Goal: Transaction & Acquisition: Purchase product/service

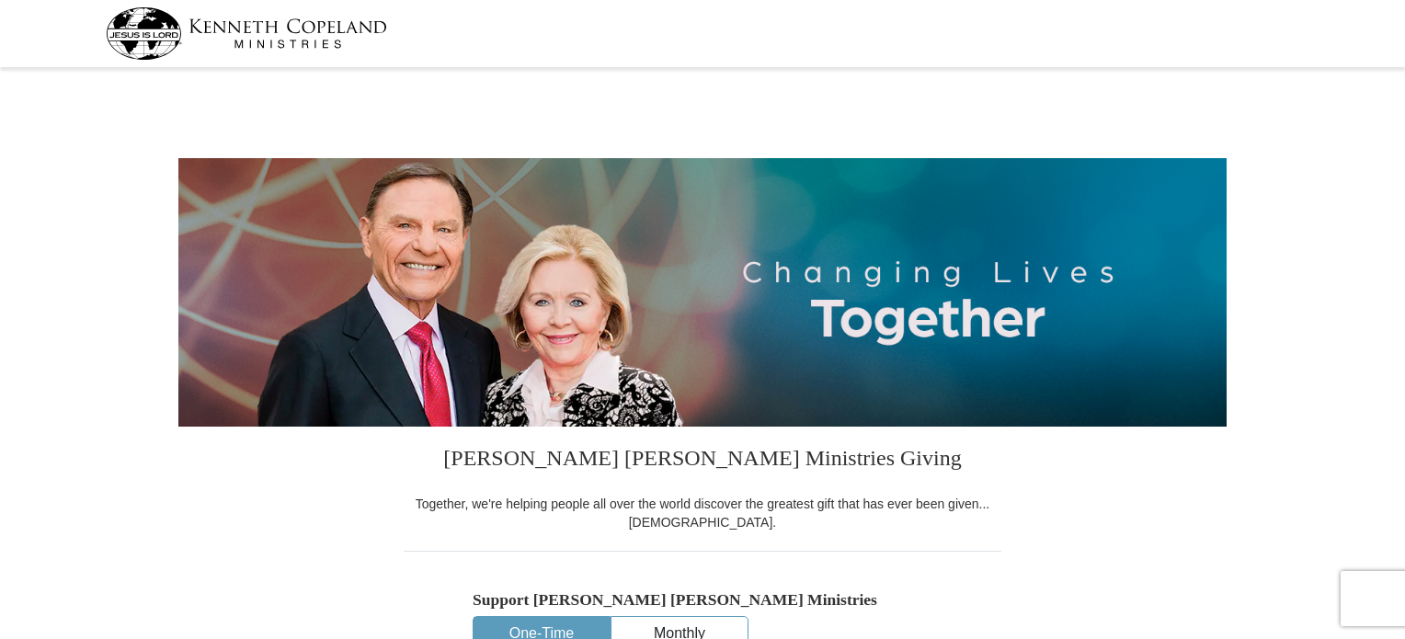
select select "[GEOGRAPHIC_DATA]"
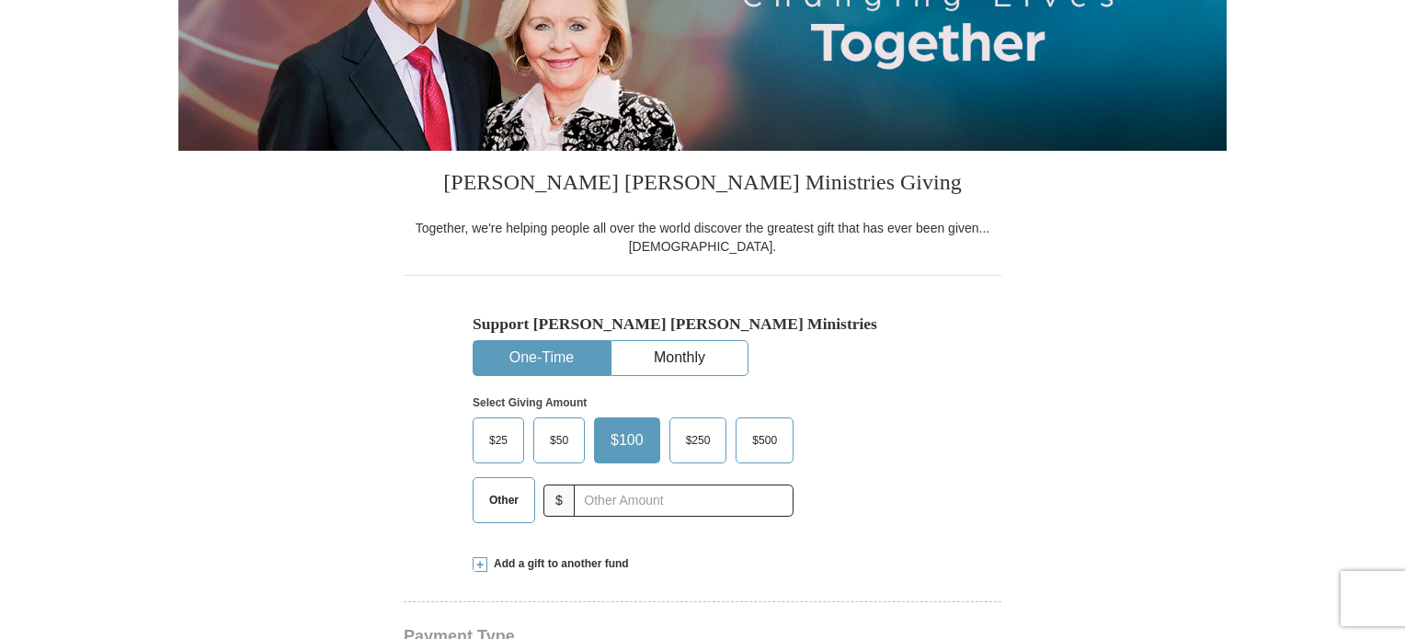
scroll to position [276, 0]
click at [500, 500] on span "Other" at bounding box center [504, 500] width 48 height 28
click at [0, 0] on input "Other" at bounding box center [0, 0] width 0 height 0
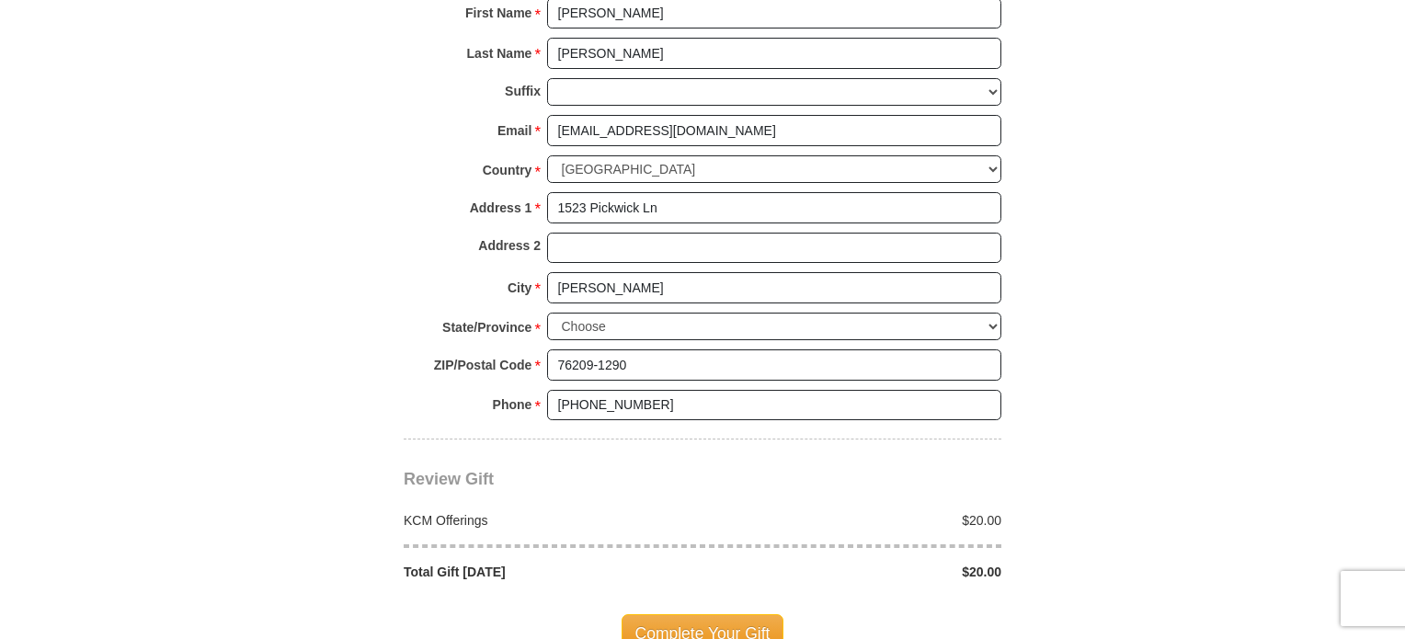
scroll to position [1379, 0]
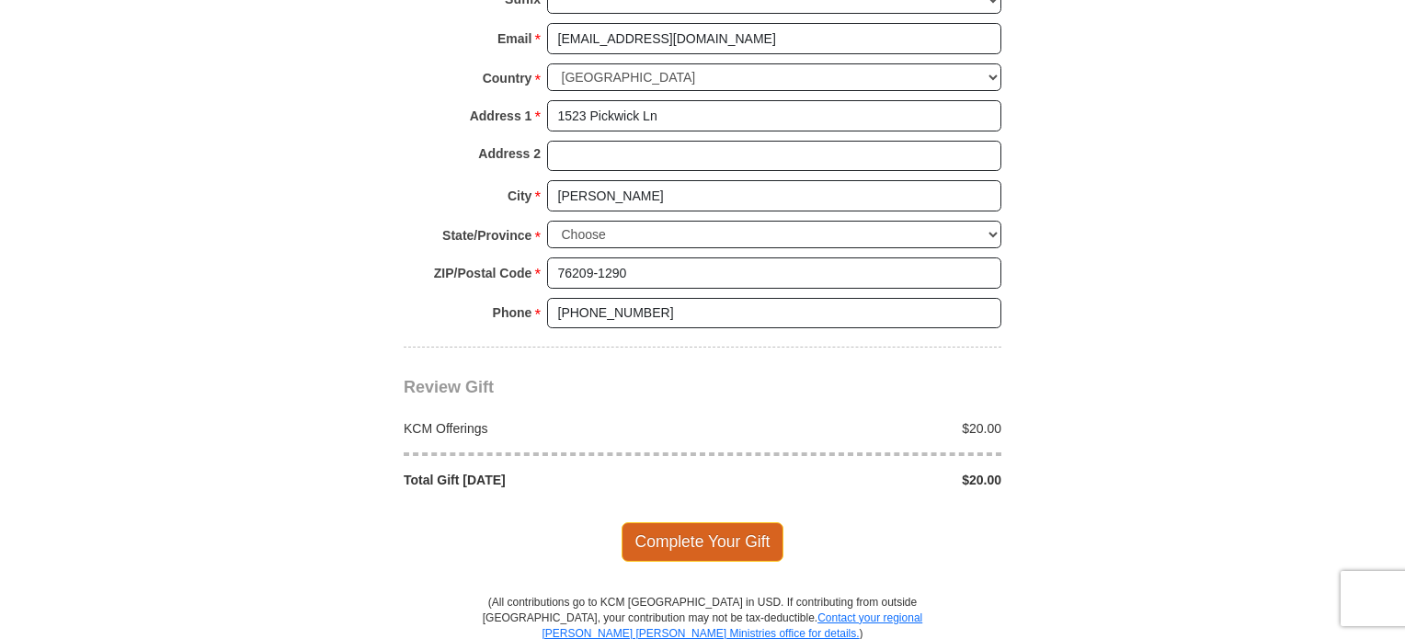
type input "20.00"
click at [690, 537] on span "Complete Your Gift" at bounding box center [703, 541] width 163 height 39
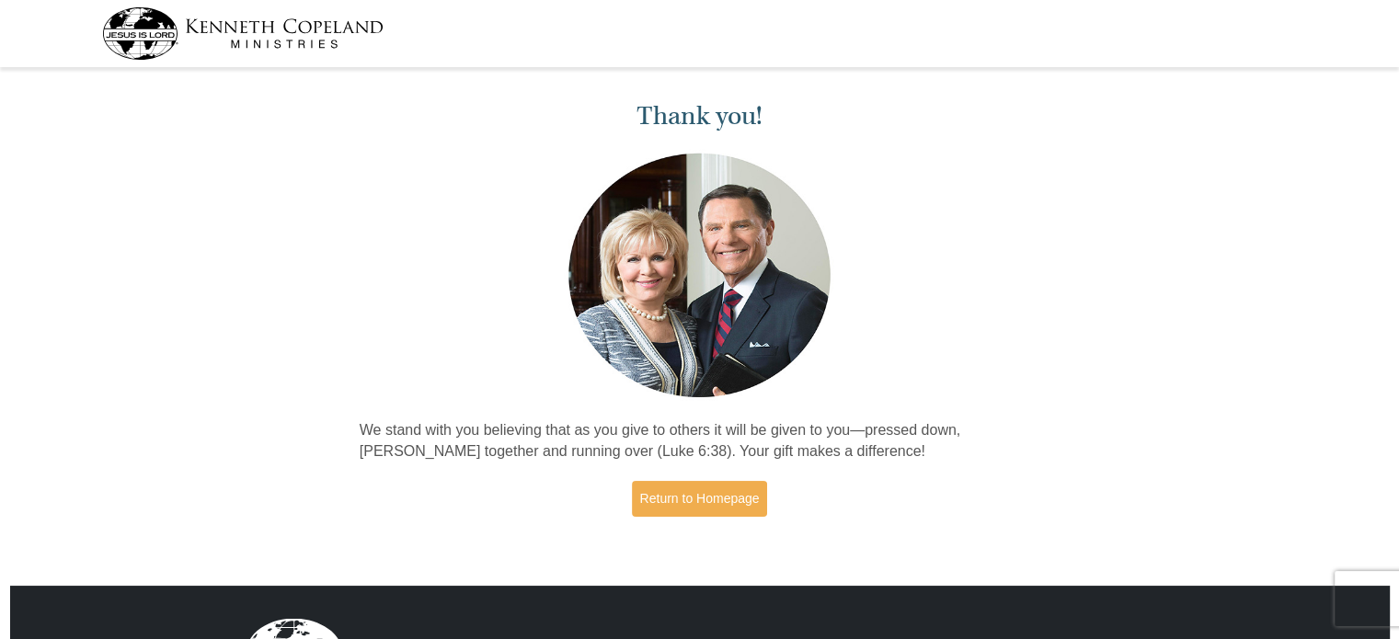
click at [157, 51] on img at bounding box center [242, 33] width 281 height 52
